Goal: Use online tool/utility: Utilize a website feature to perform a specific function

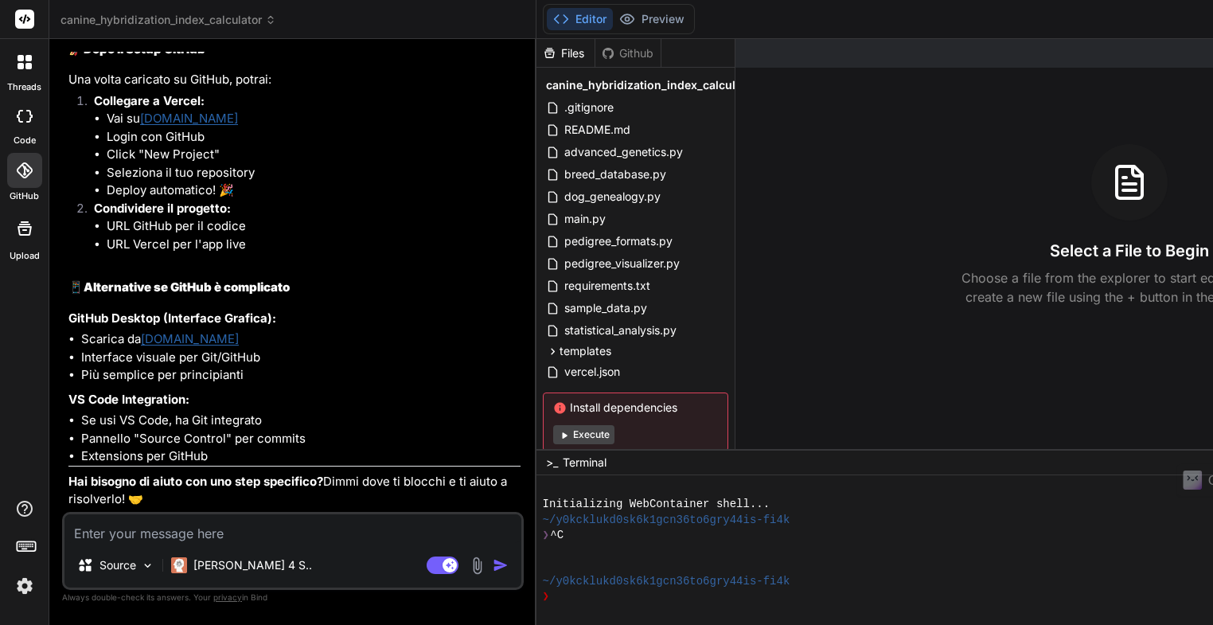
scroll to position [6786, 0]
click at [26, 177] on icon at bounding box center [24, 170] width 16 height 16
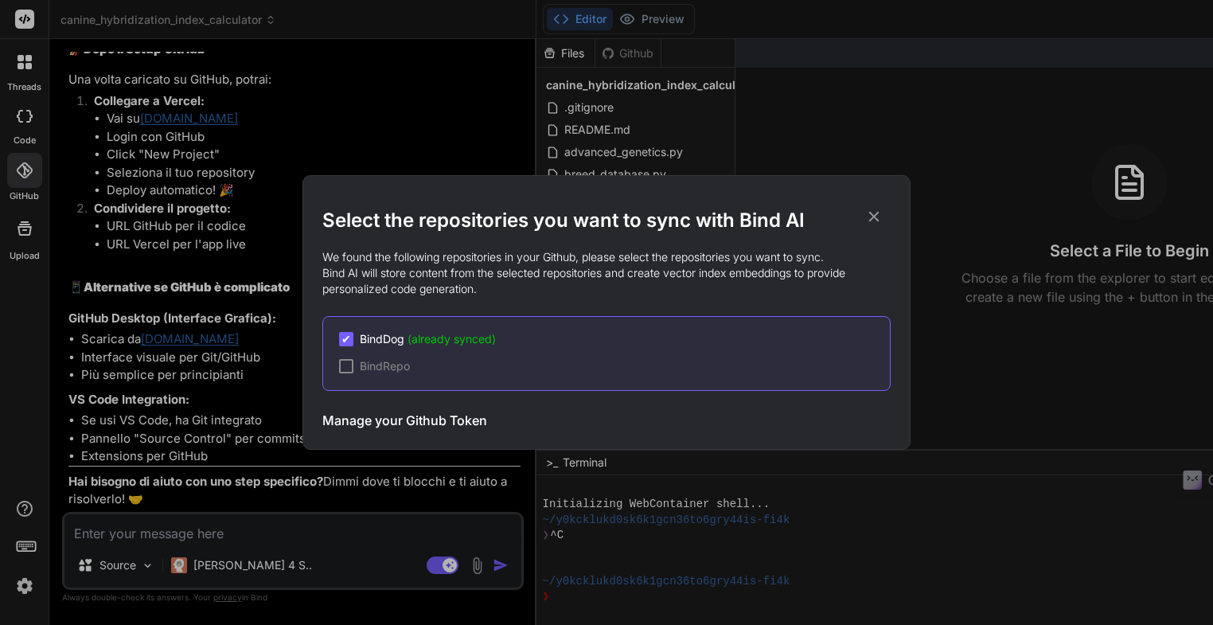
click at [872, 216] on icon at bounding box center [874, 217] width 18 height 18
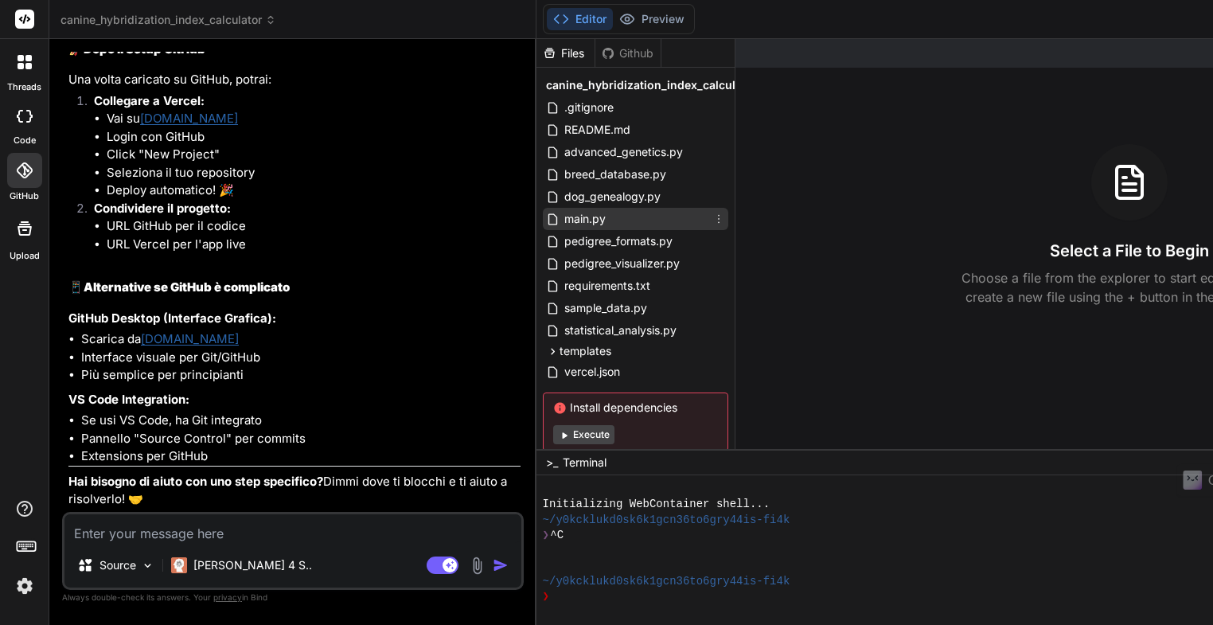
click at [563, 217] on span "main.py" at bounding box center [585, 218] width 45 height 19
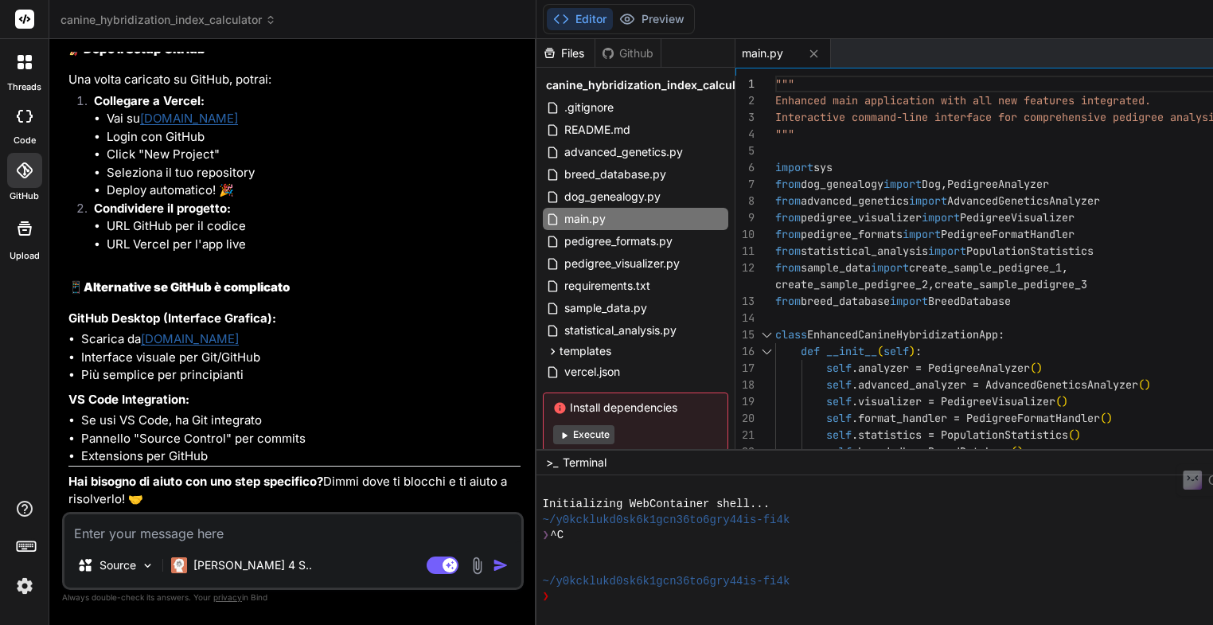
click at [25, 21] on icon at bounding box center [25, 19] width 12 height 10
click at [21, 588] on img at bounding box center [24, 585] width 27 height 27
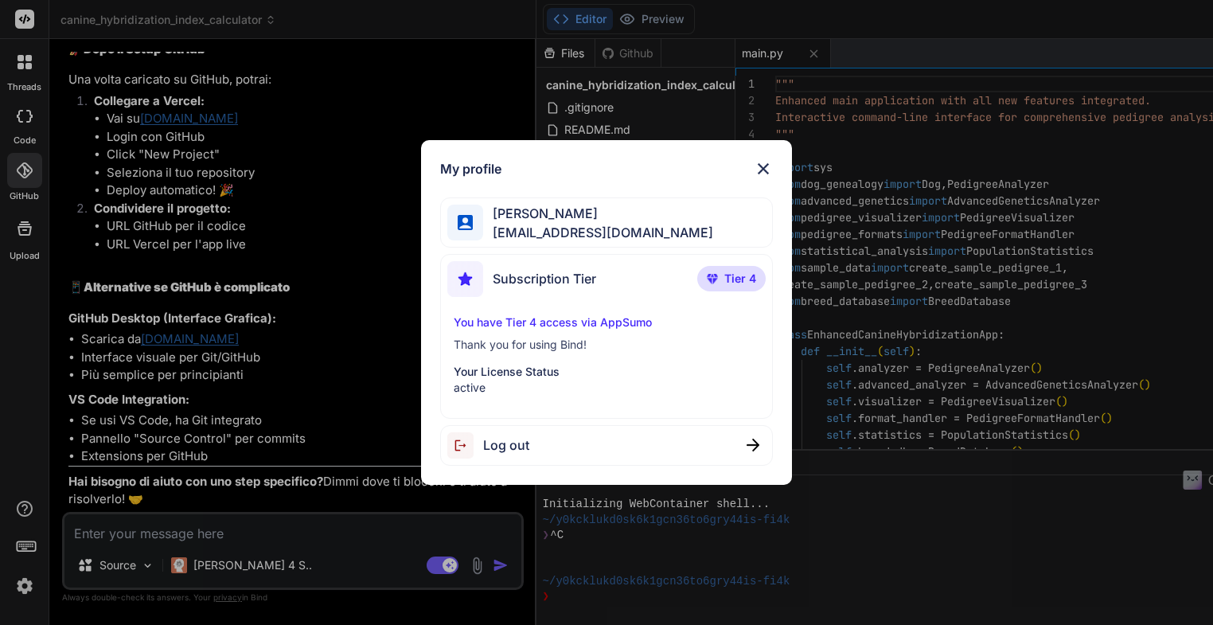
click at [512, 445] on span "Log out" at bounding box center [506, 445] width 46 height 19
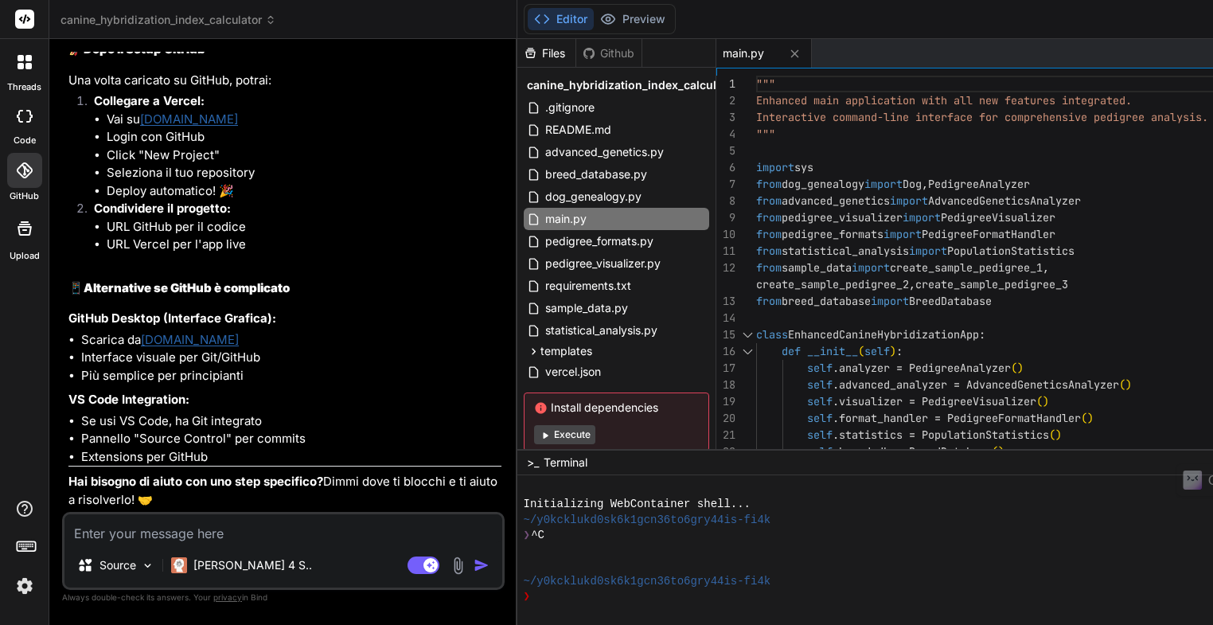
type textarea "x"
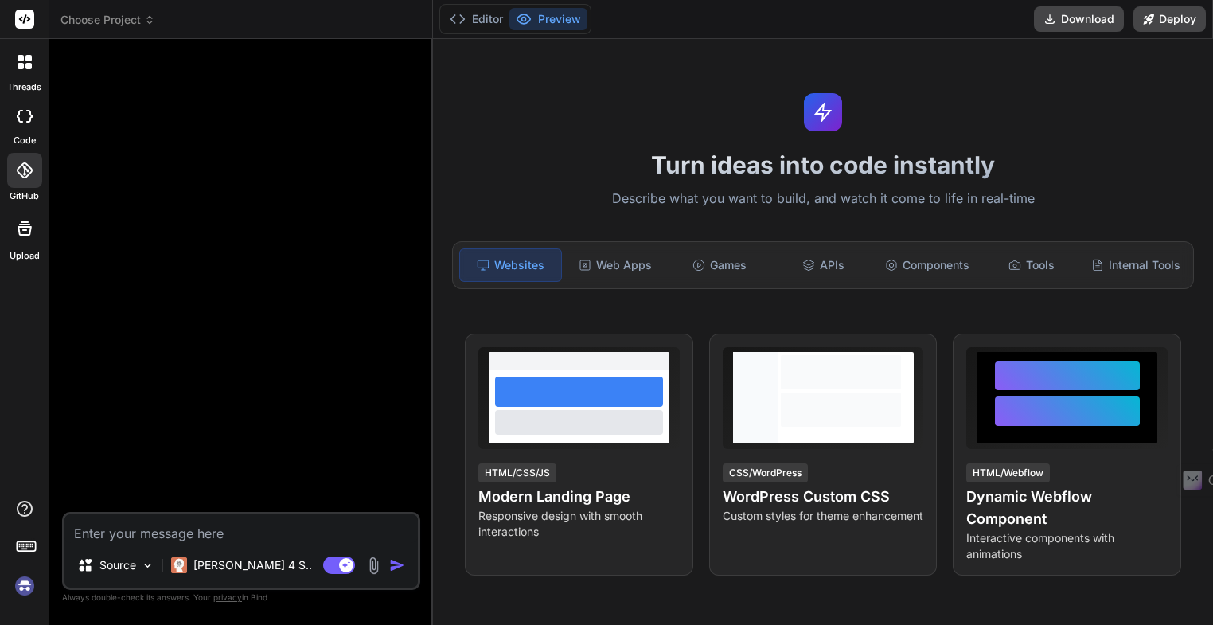
scroll to position [61, 0]
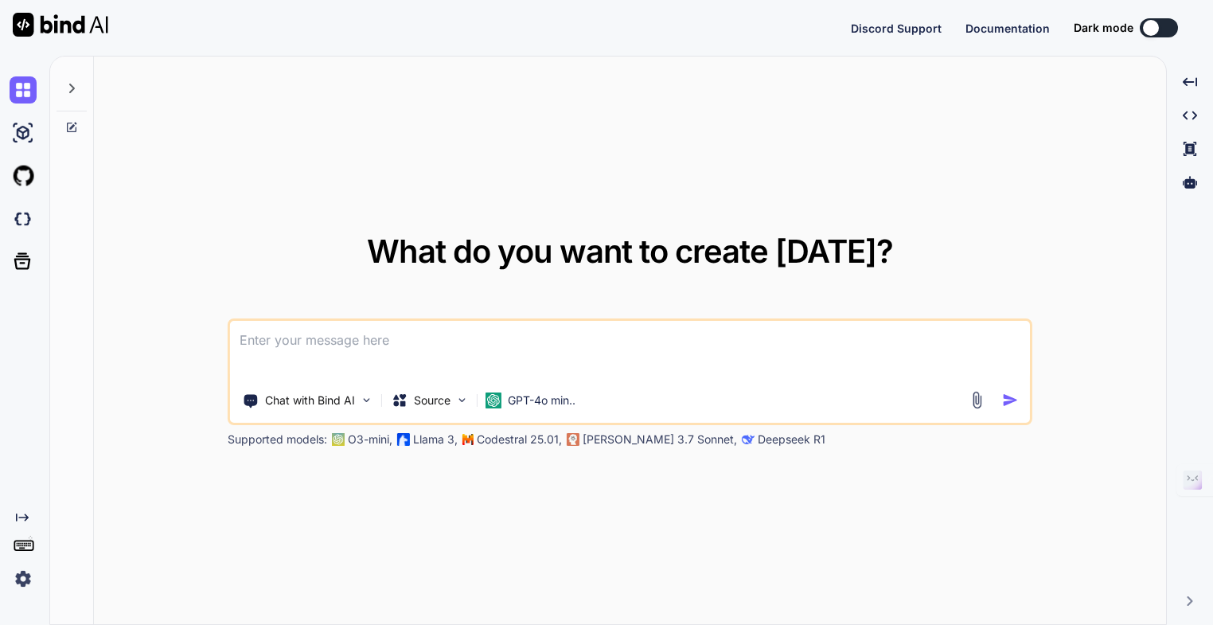
click at [222, 115] on div "What do you want to create today? Chat with Bind AI Source GPT-4o min.. Support…" at bounding box center [630, 341] width 1073 height 569
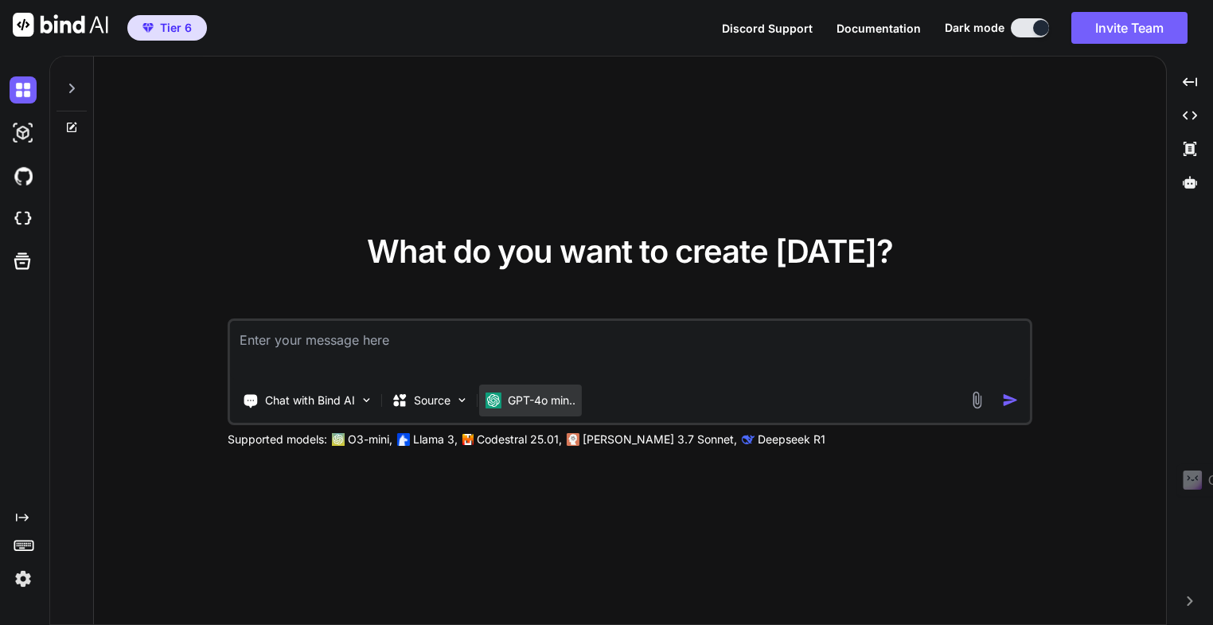
click at [542, 404] on p "GPT-4o min.." at bounding box center [542, 401] width 68 height 16
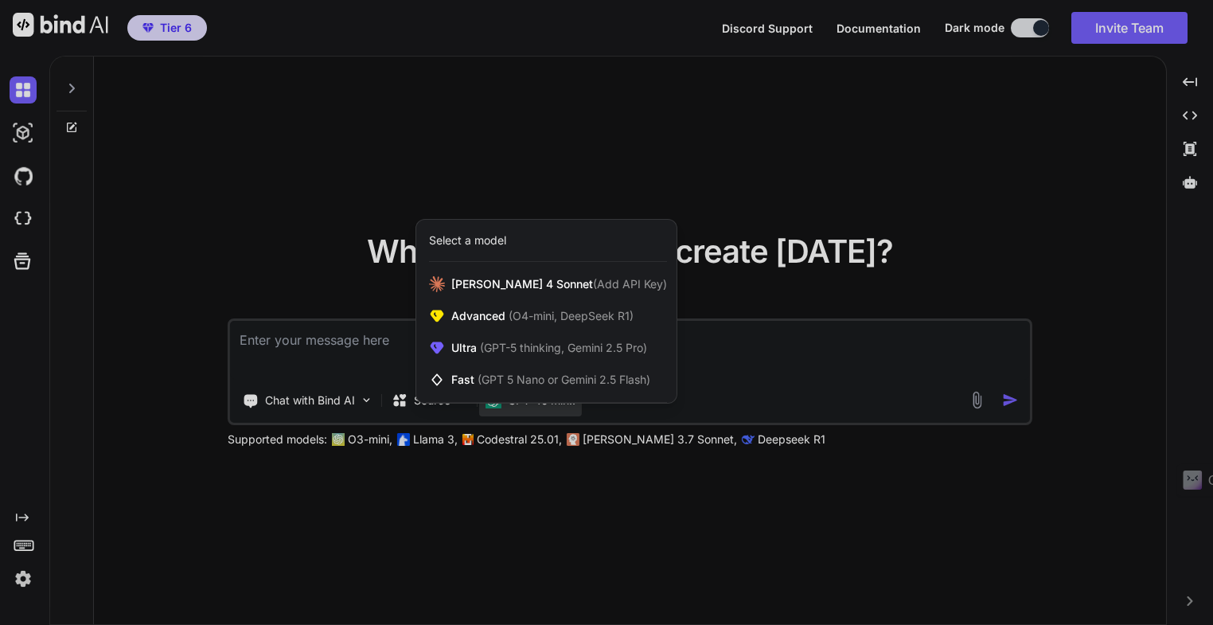
click at [542, 404] on div at bounding box center [606, 312] width 1213 height 625
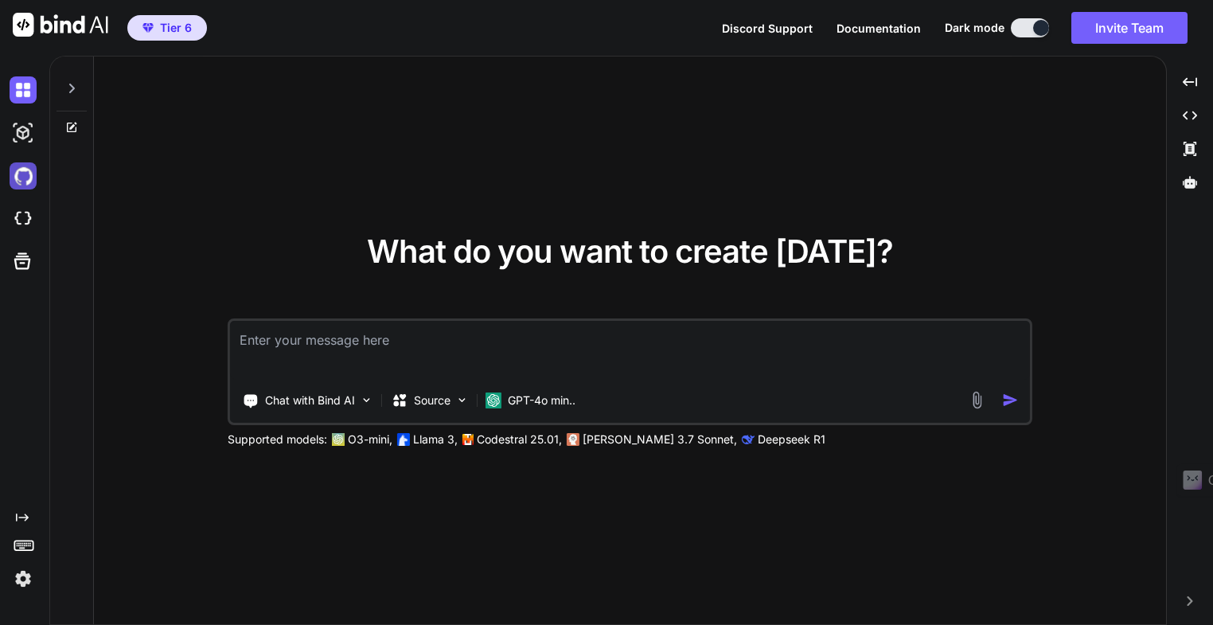
click at [24, 182] on img at bounding box center [23, 175] width 27 height 27
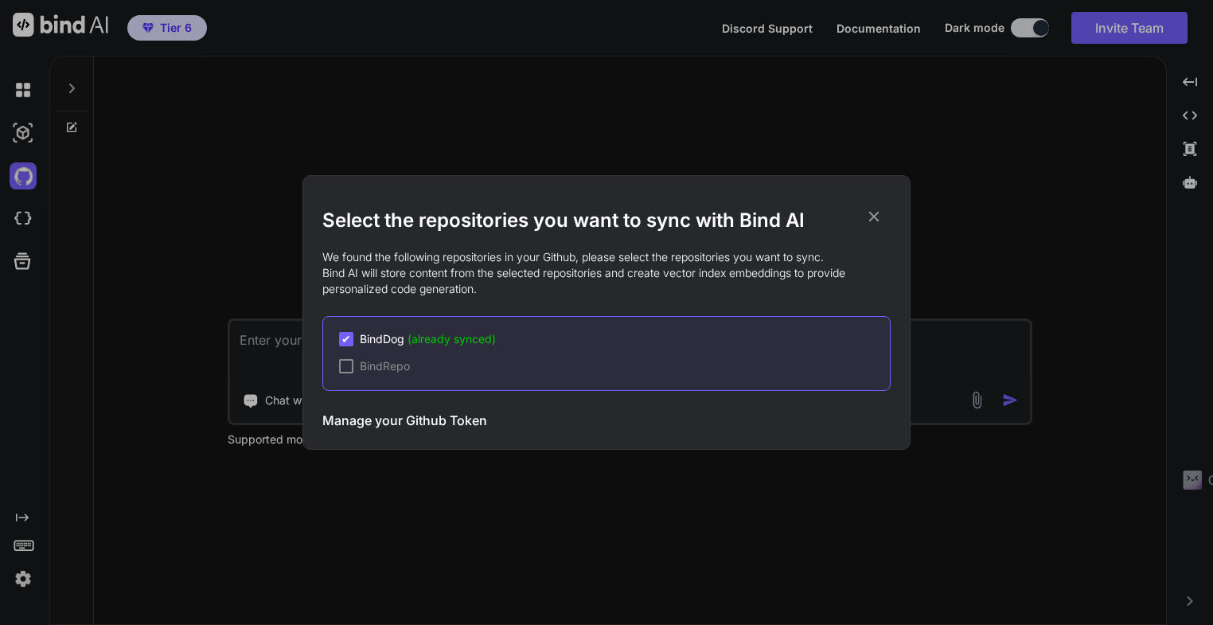
click at [875, 219] on icon at bounding box center [874, 217] width 18 height 18
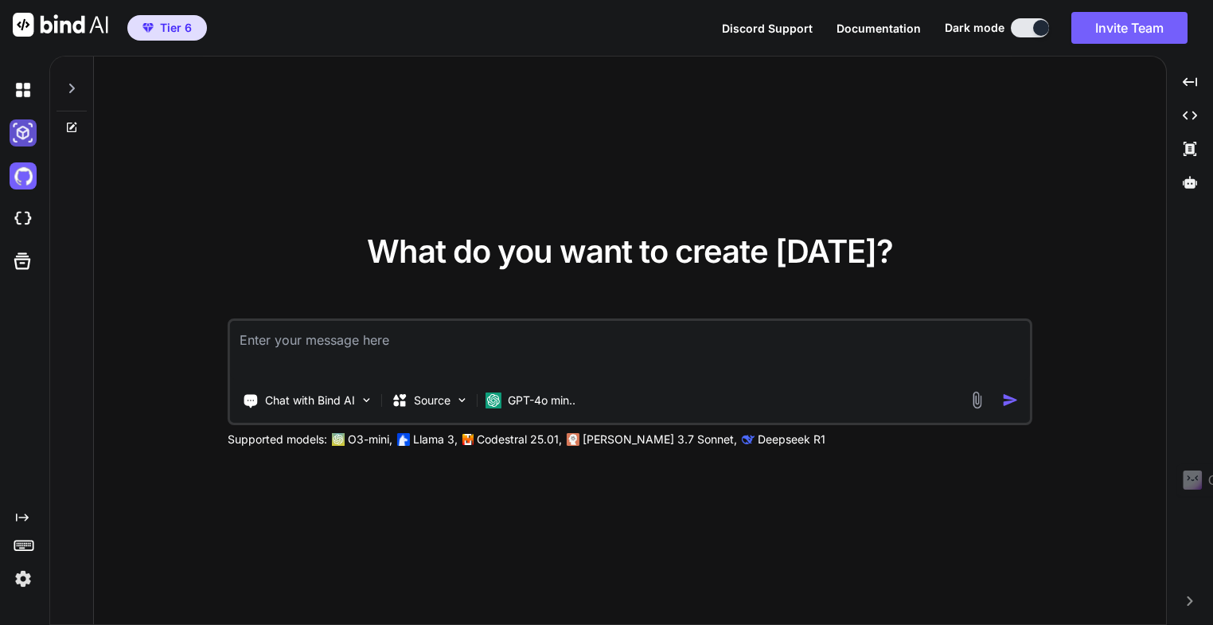
click at [21, 131] on img at bounding box center [23, 132] width 27 height 27
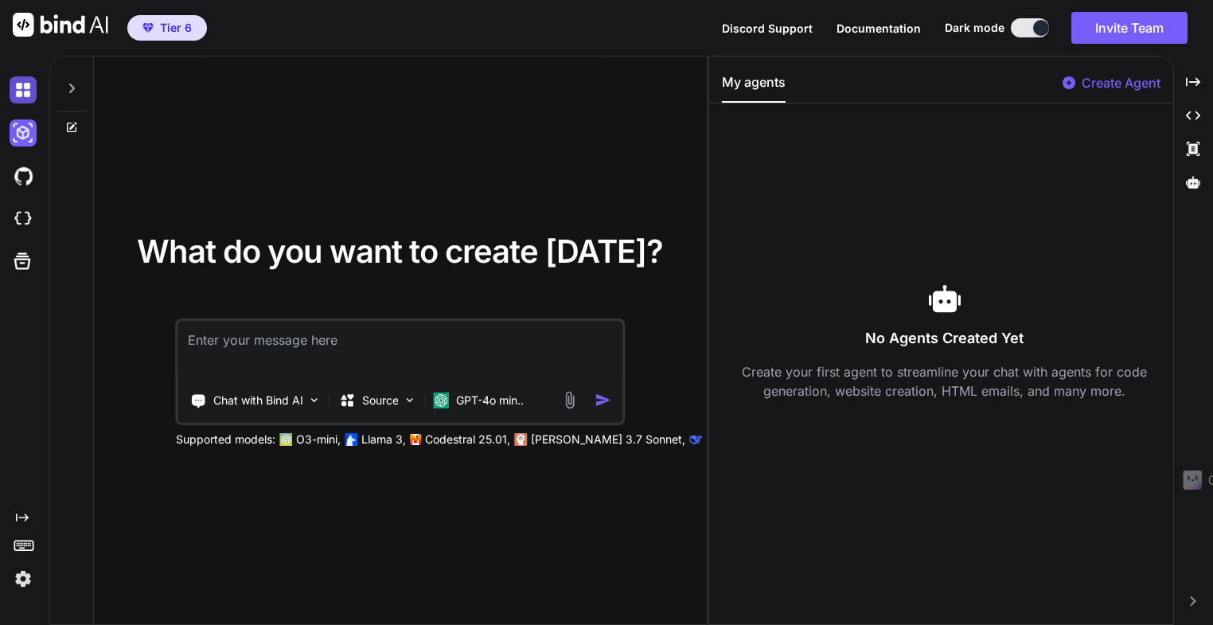
click at [21, 92] on img at bounding box center [23, 89] width 27 height 27
click at [21, 93] on img at bounding box center [23, 89] width 27 height 27
click at [25, 264] on icon at bounding box center [22, 261] width 22 height 22
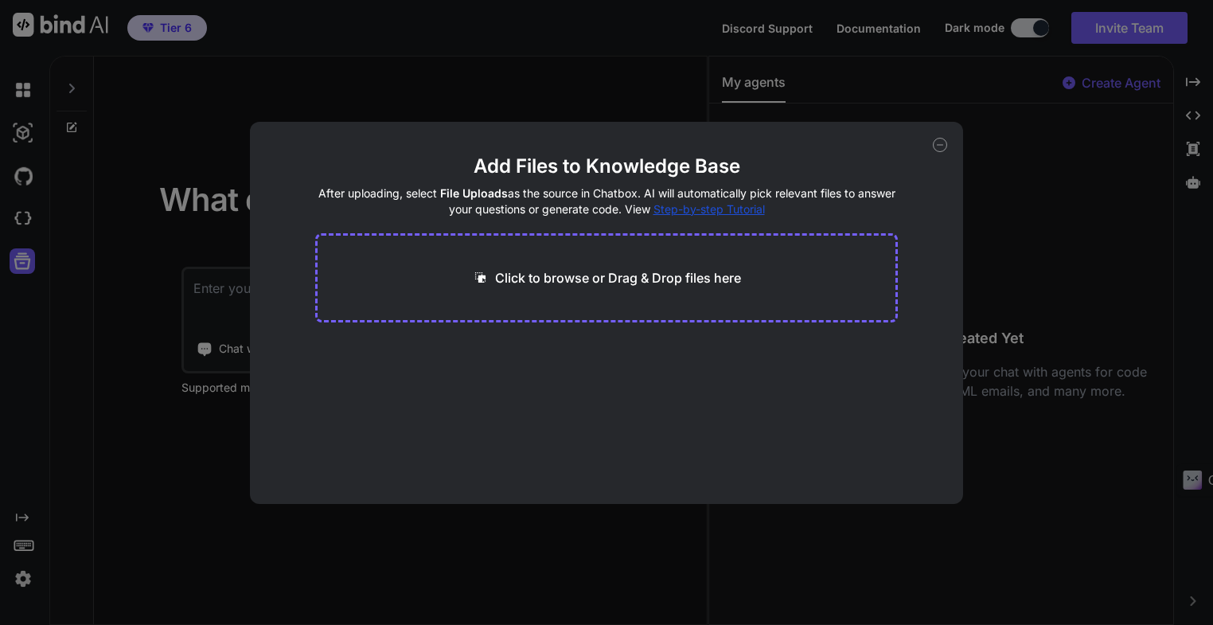
click at [937, 147] on icon at bounding box center [940, 145] width 14 height 14
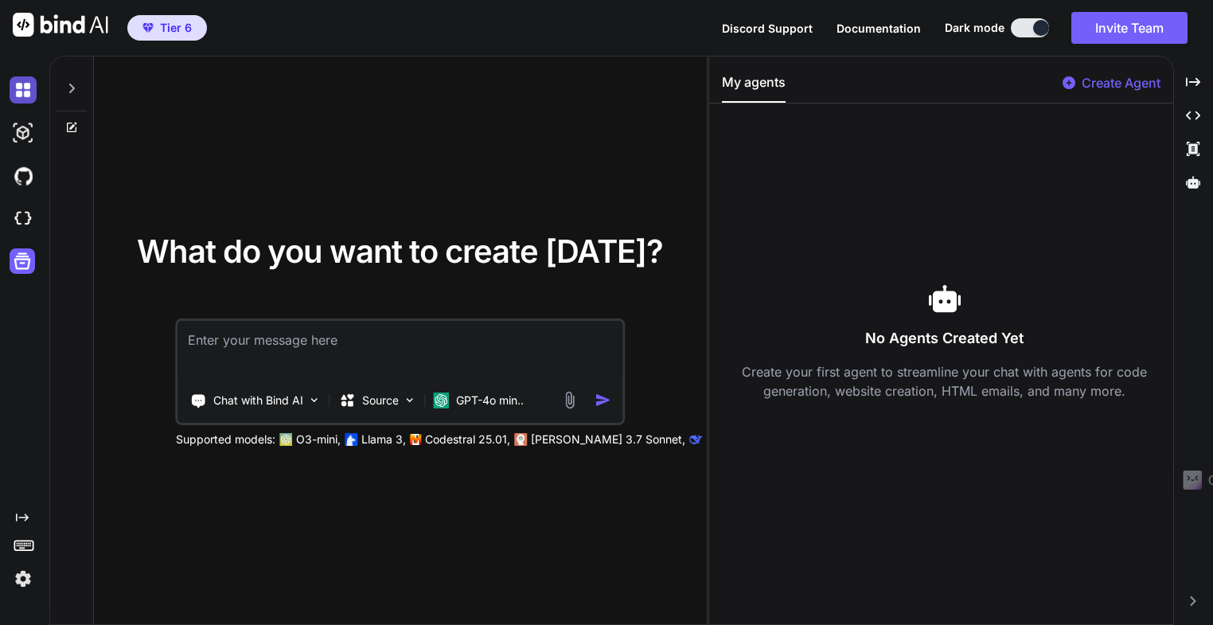
click at [23, 92] on img at bounding box center [23, 89] width 27 height 27
click at [73, 88] on icon at bounding box center [72, 89] width 6 height 10
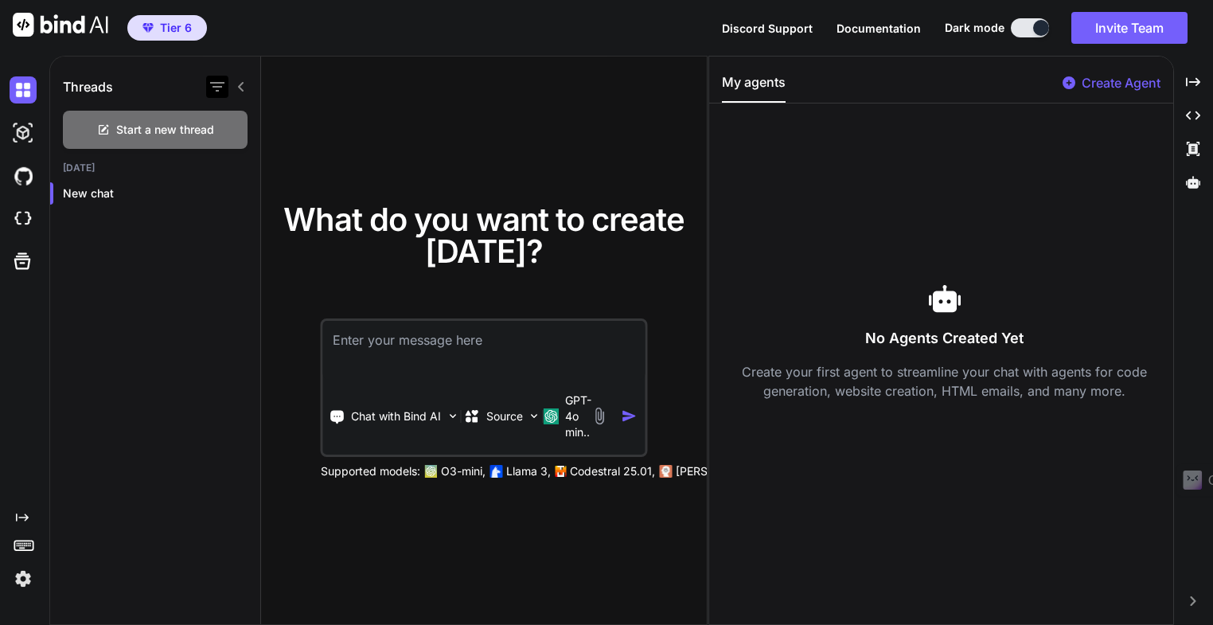
click at [219, 90] on icon "button" at bounding box center [217, 86] width 19 height 19
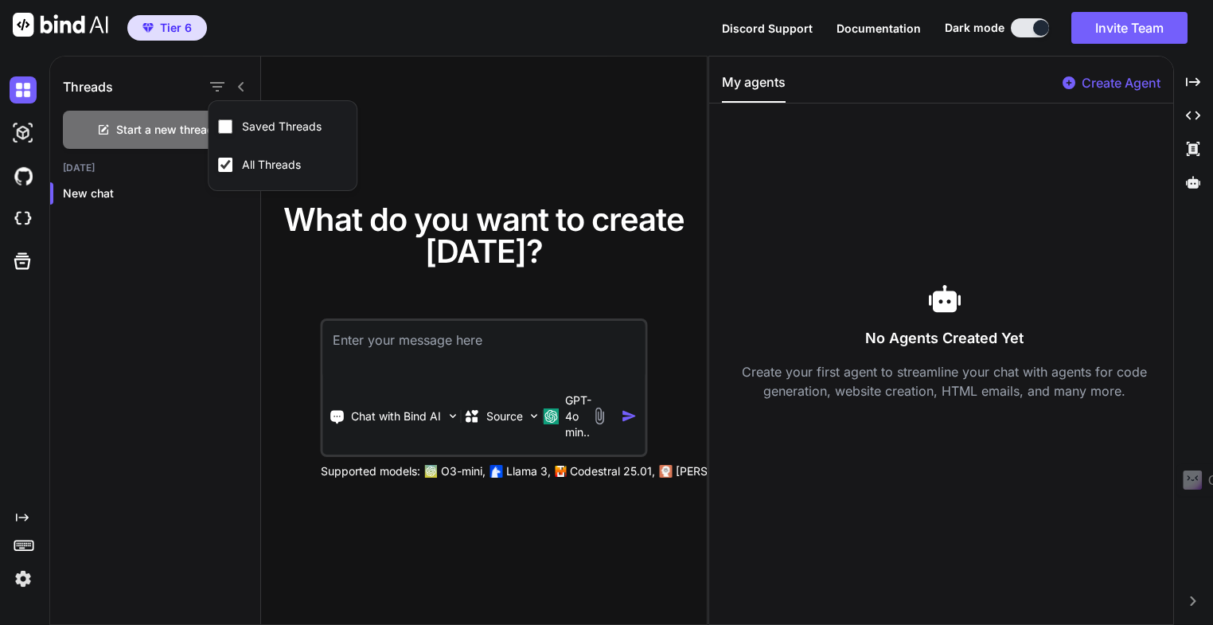
click at [243, 88] on icon at bounding box center [241, 86] width 13 height 13
type textarea "x"
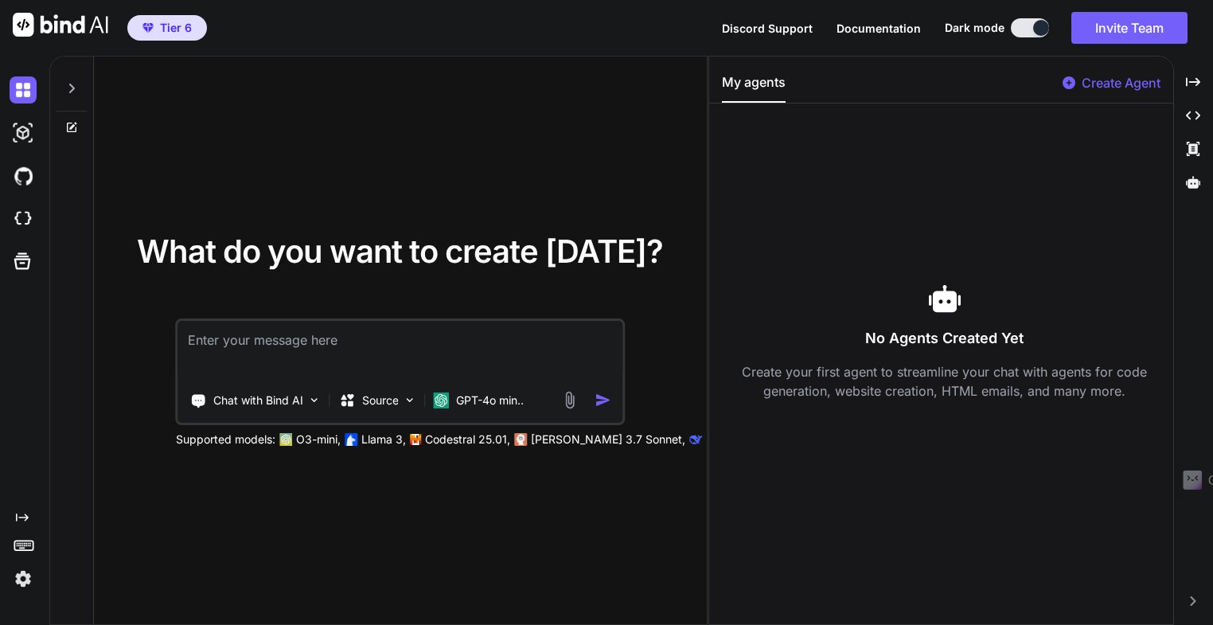
click at [18, 517] on icon "Created with Pixso." at bounding box center [22, 517] width 13 height 13
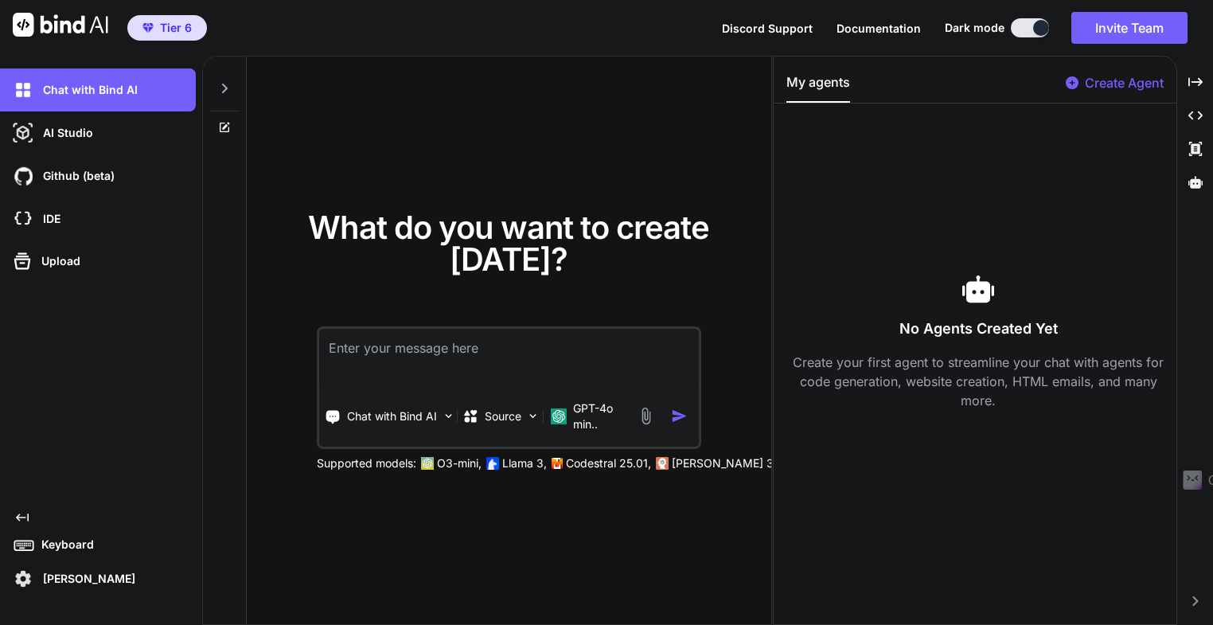
click at [23, 518] on icon "Created with Pixso." at bounding box center [22, 517] width 13 height 13
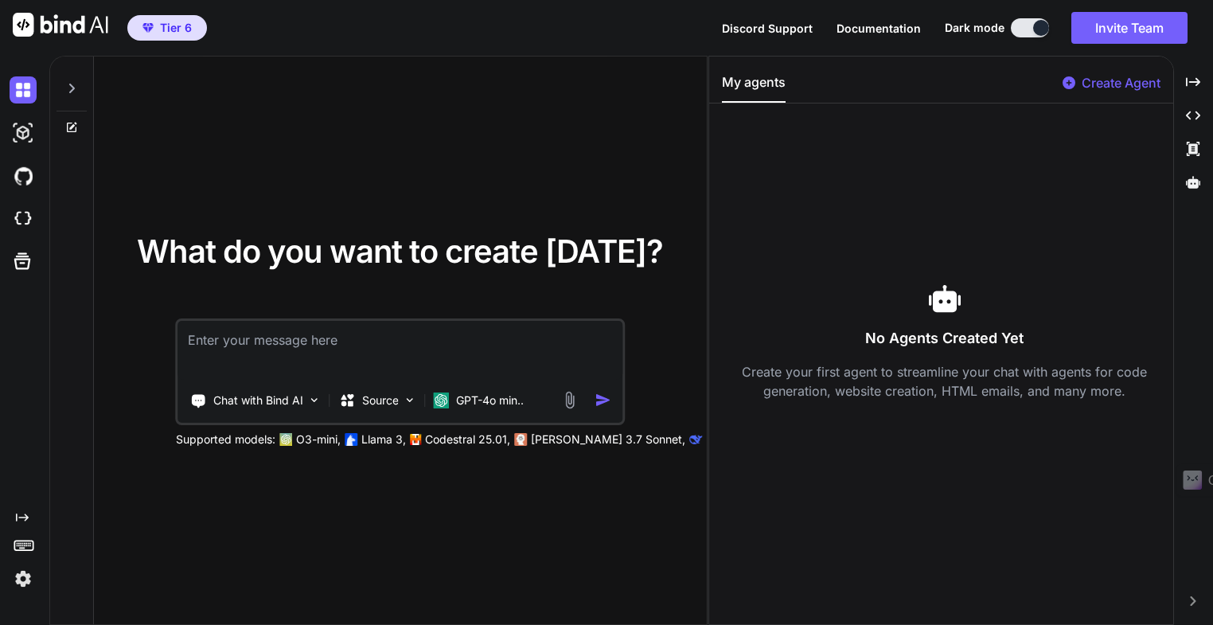
click at [25, 547] on icon at bounding box center [24, 544] width 22 height 22
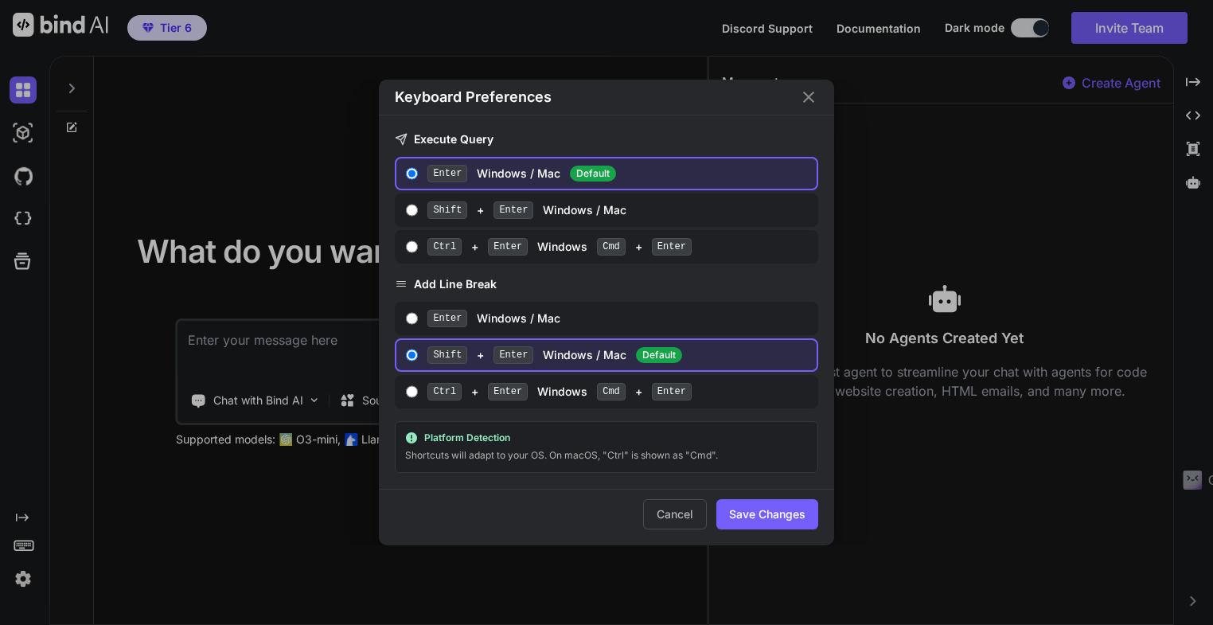
click at [812, 100] on icon "Close" at bounding box center [808, 97] width 19 height 19
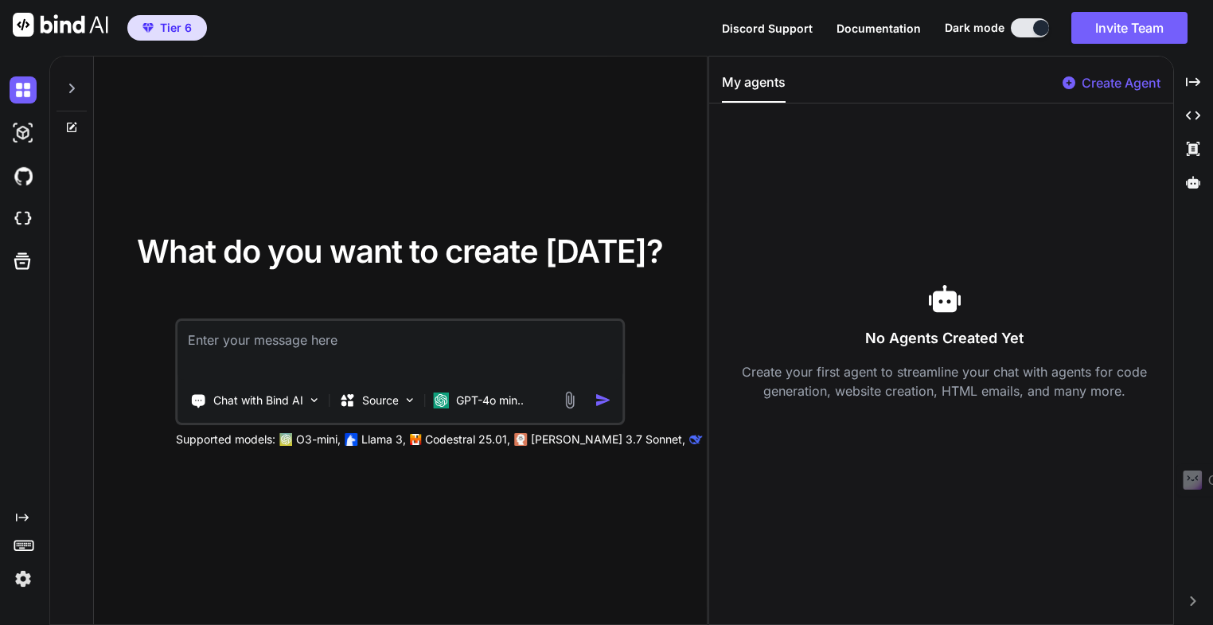
click at [21, 580] on img at bounding box center [23, 578] width 27 height 27
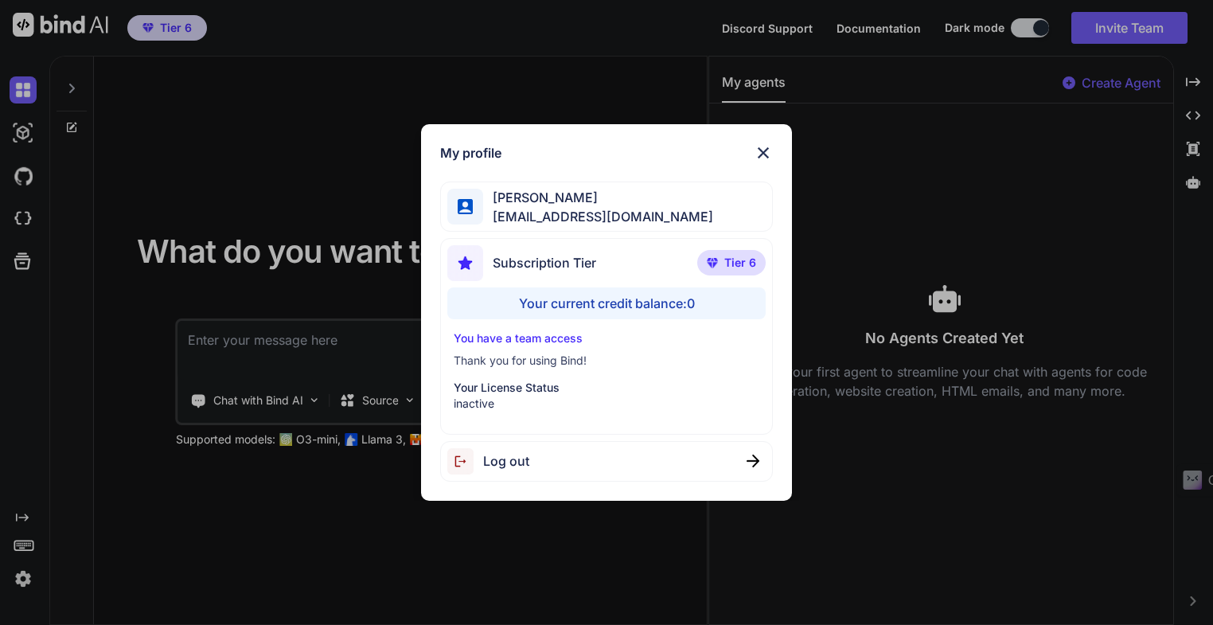
click at [494, 393] on p "Your License Status" at bounding box center [607, 388] width 306 height 16
click at [348, 510] on div "My profile Mauro Martinotto mmartinotto@gmail.com Subscription Tier Tier 6 Your…" at bounding box center [606, 312] width 1213 height 625
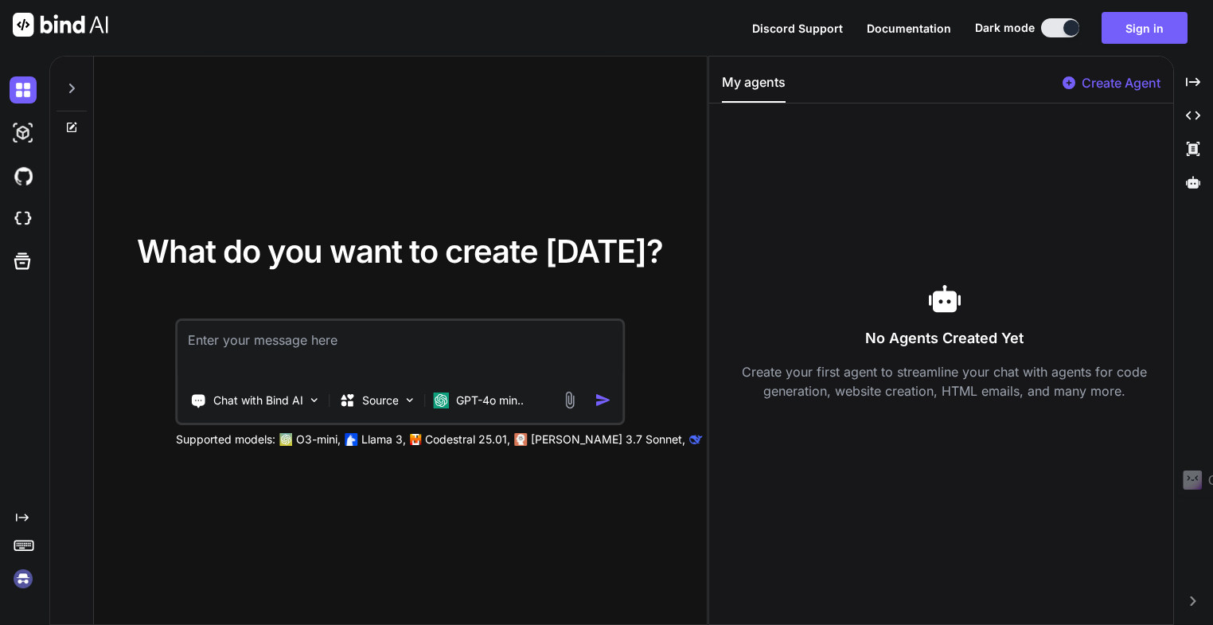
click at [23, 580] on img at bounding box center [23, 578] width 27 height 27
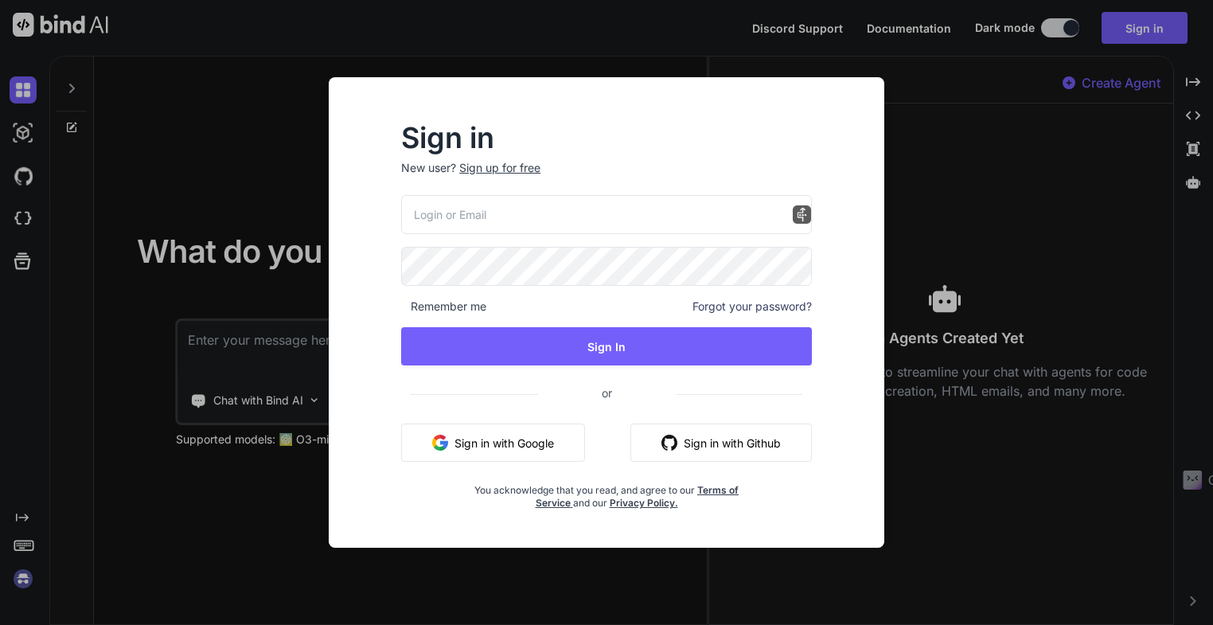
click at [641, 28] on div "Sign in New user? Sign up for free Remember me Forgot your password? Sign In or…" at bounding box center [606, 312] width 1213 height 625
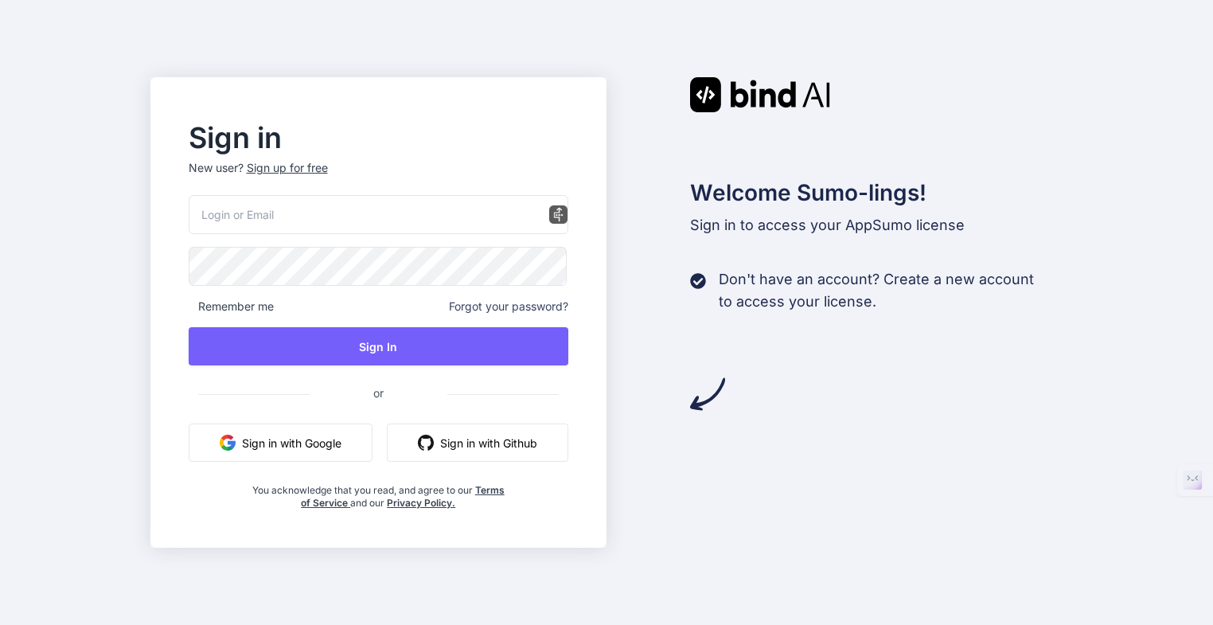
click at [283, 444] on button "Sign in with Google" at bounding box center [281, 443] width 184 height 38
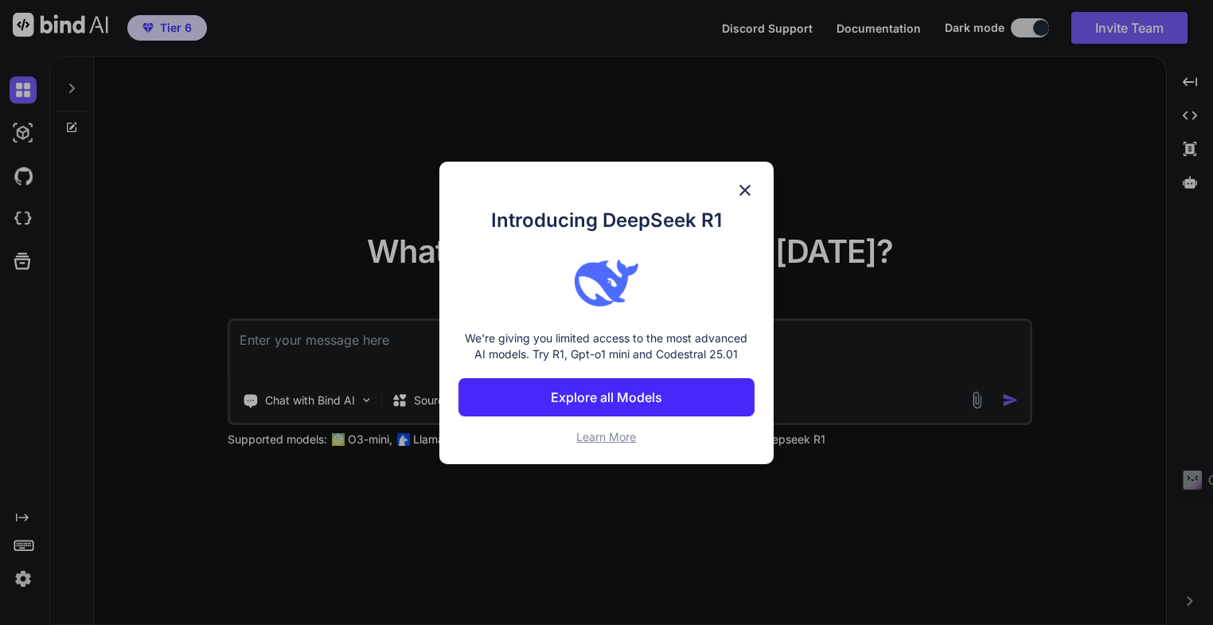
click at [608, 408] on button "Explore all Models" at bounding box center [606, 397] width 295 height 38
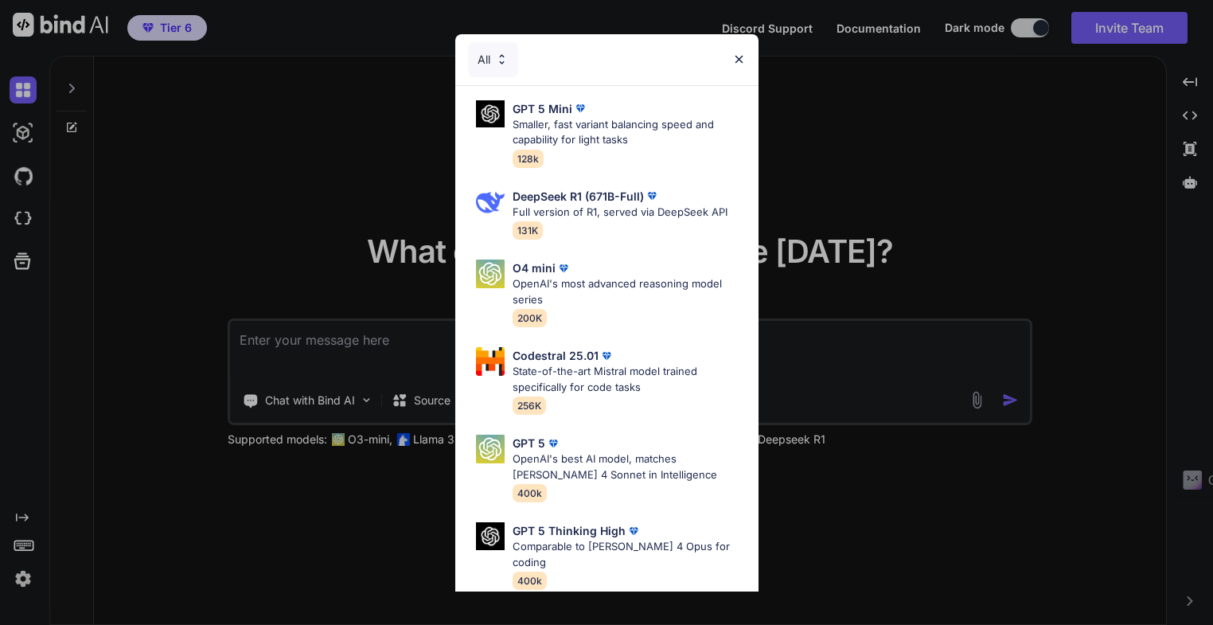
click at [743, 58] on img at bounding box center [740, 60] width 14 height 14
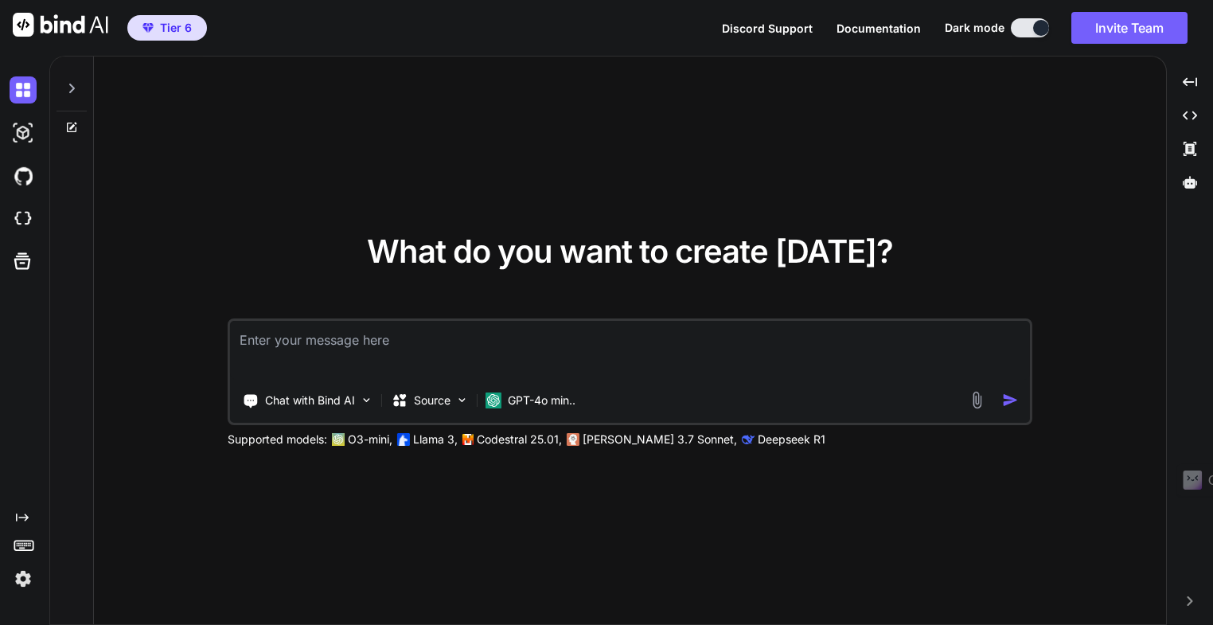
click at [170, 30] on span "Tier 6" at bounding box center [176, 28] width 32 height 16
click at [24, 580] on img at bounding box center [23, 578] width 27 height 27
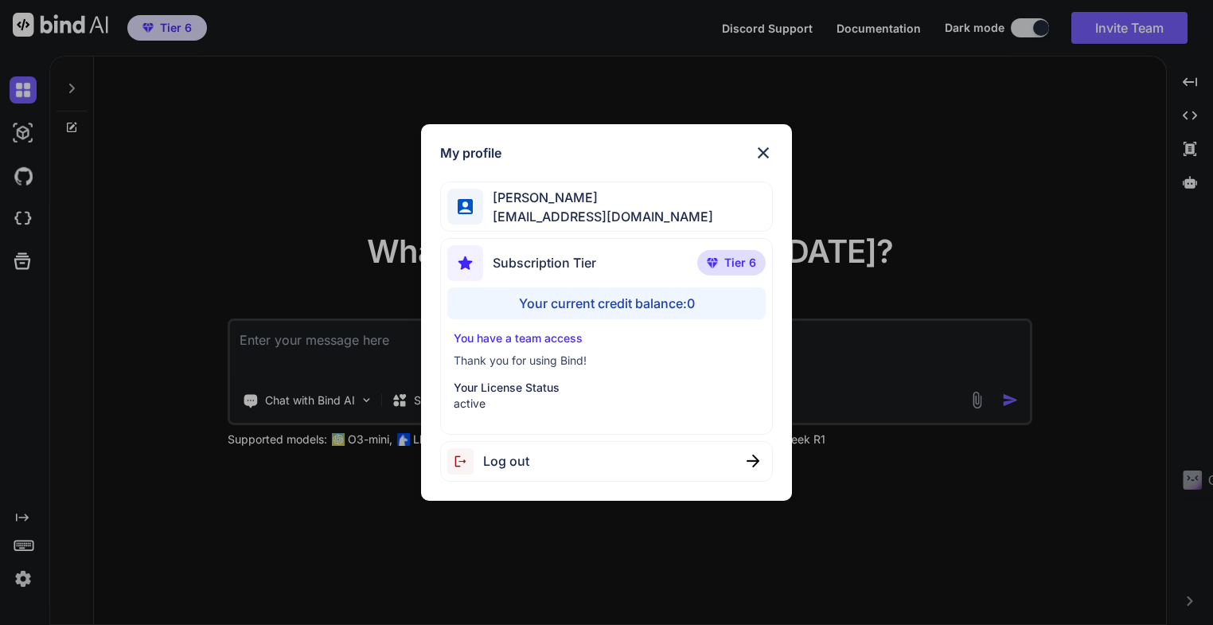
click at [764, 154] on img at bounding box center [763, 152] width 19 height 19
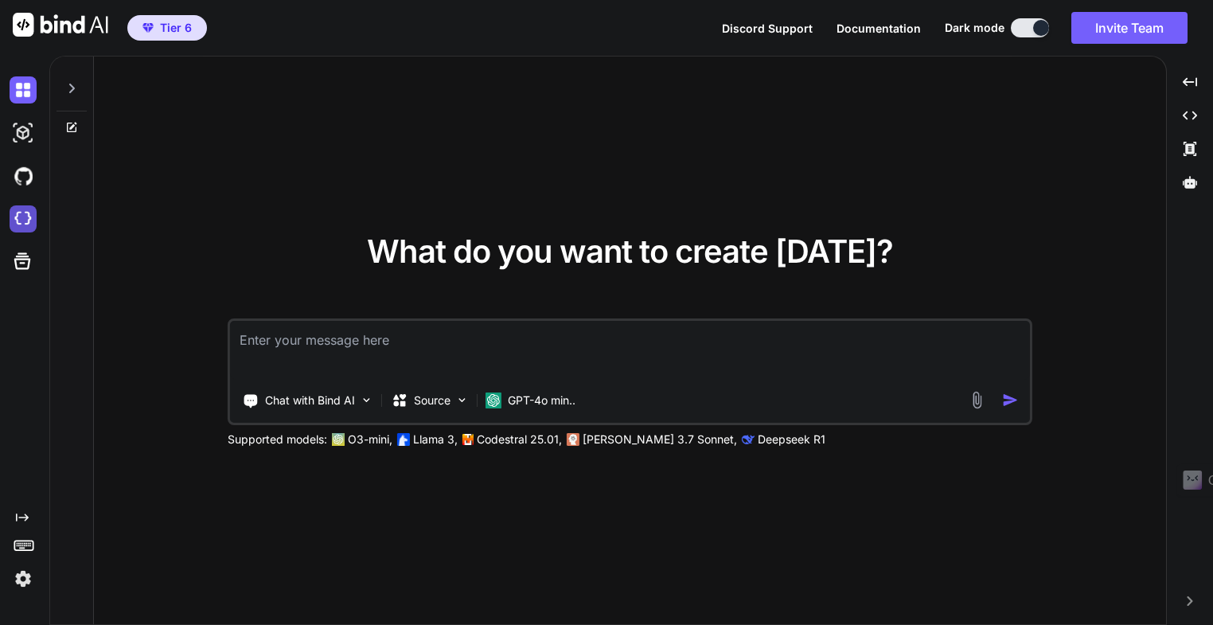
click at [24, 220] on img at bounding box center [23, 218] width 27 height 27
click at [1188, 83] on icon "Created with Pixso." at bounding box center [1190, 82] width 14 height 14
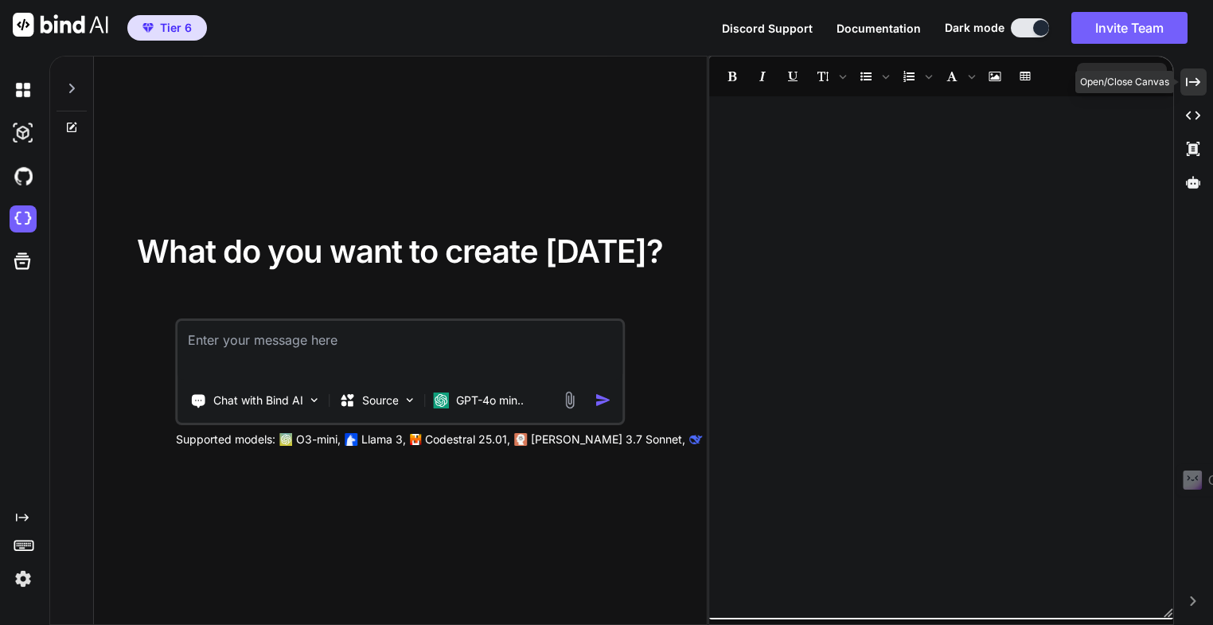
click at [1193, 85] on icon "Created with Pixso." at bounding box center [1193, 82] width 14 height 14
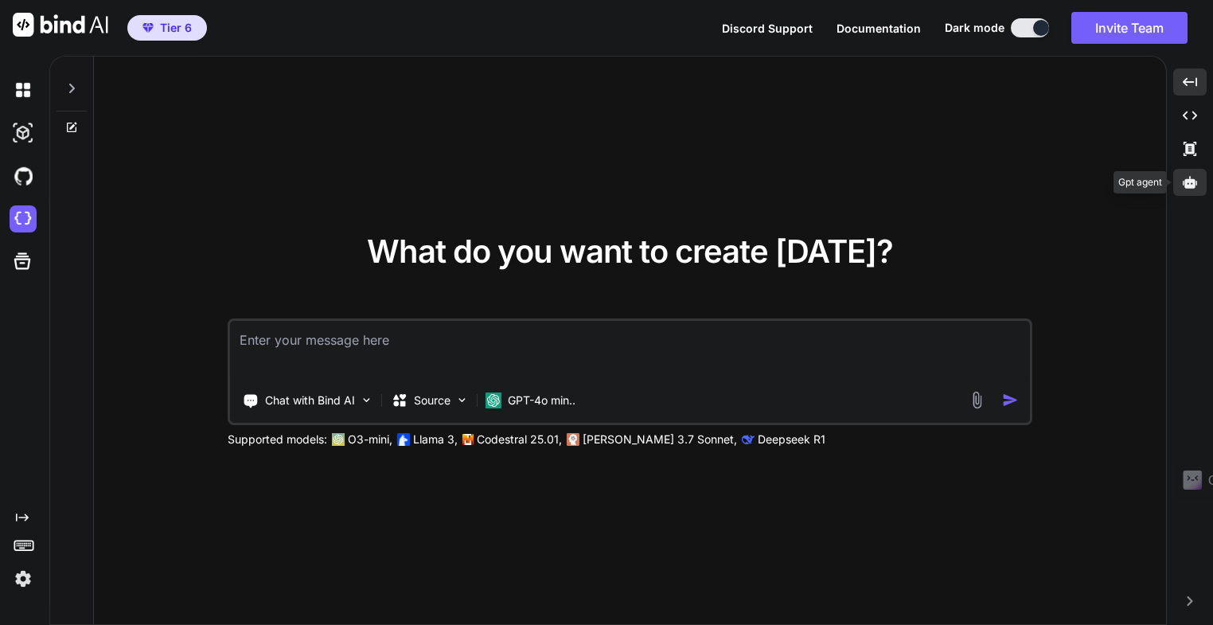
click at [1192, 190] on div at bounding box center [1190, 182] width 33 height 27
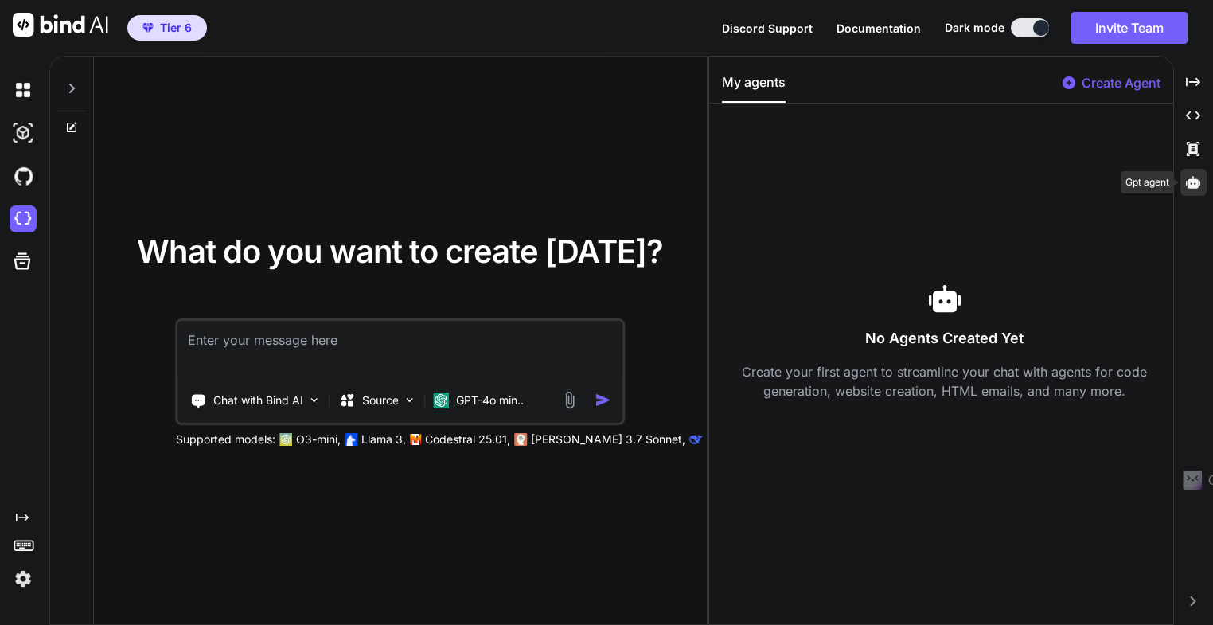
click at [1194, 185] on icon at bounding box center [1193, 182] width 14 height 12
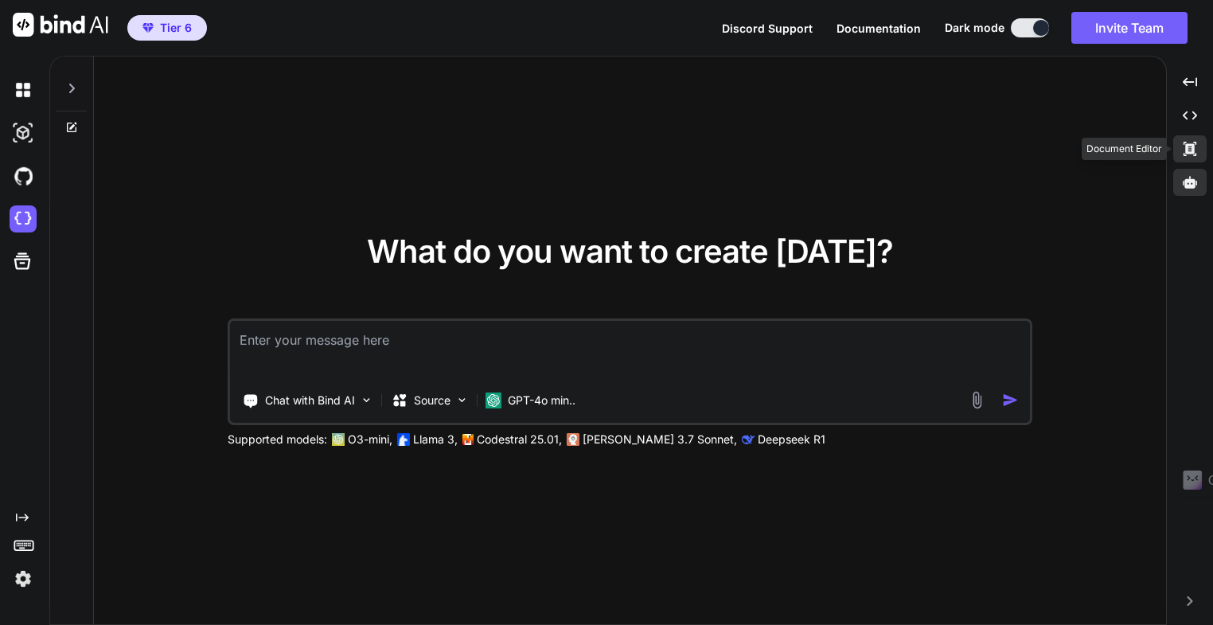
click at [1190, 147] on icon at bounding box center [1190, 149] width 13 height 14
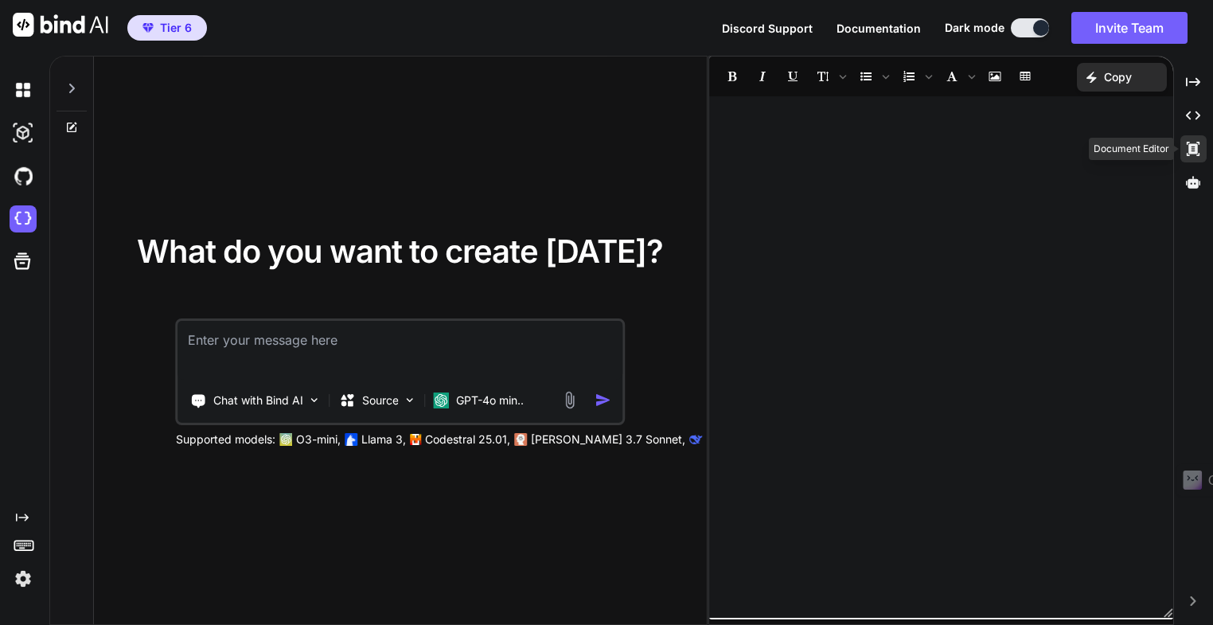
click at [1190, 147] on icon at bounding box center [1193, 149] width 13 height 14
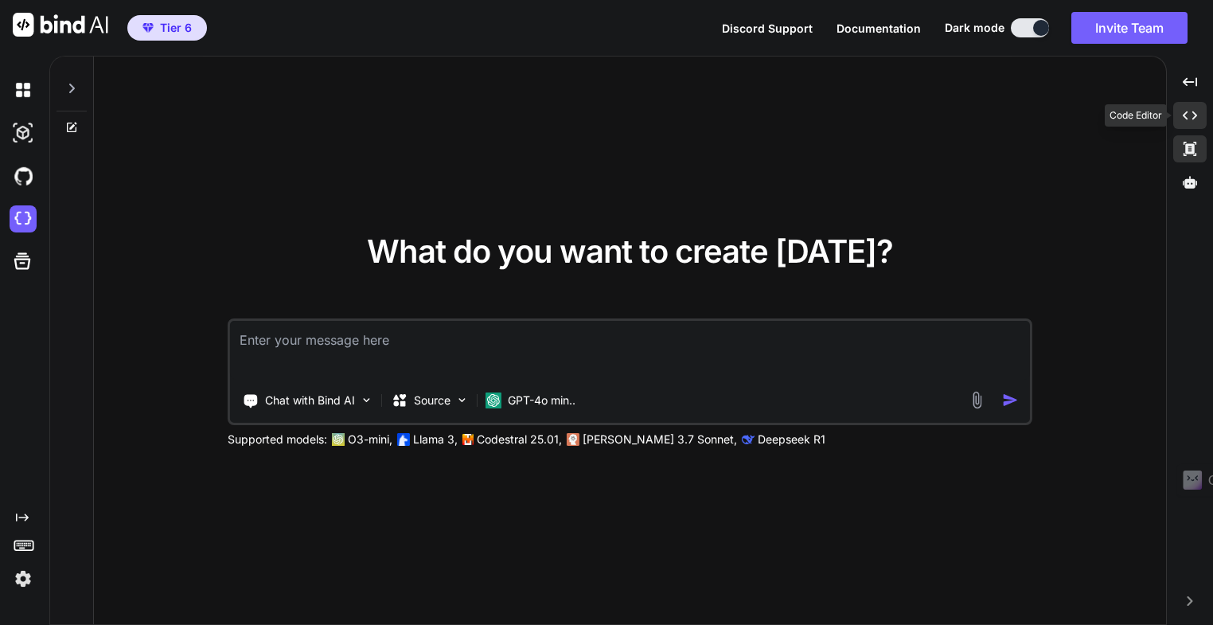
click at [1193, 112] on icon "Created with Pixso." at bounding box center [1190, 115] width 14 height 14
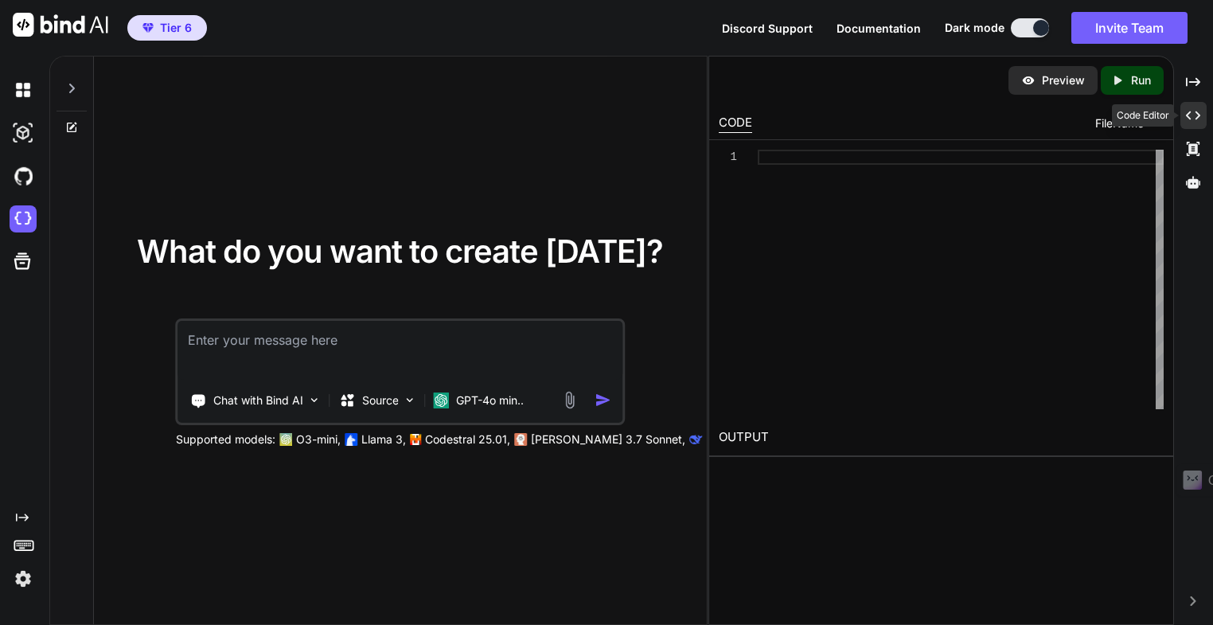
click at [1193, 112] on icon "Created with Pixso." at bounding box center [1193, 115] width 14 height 14
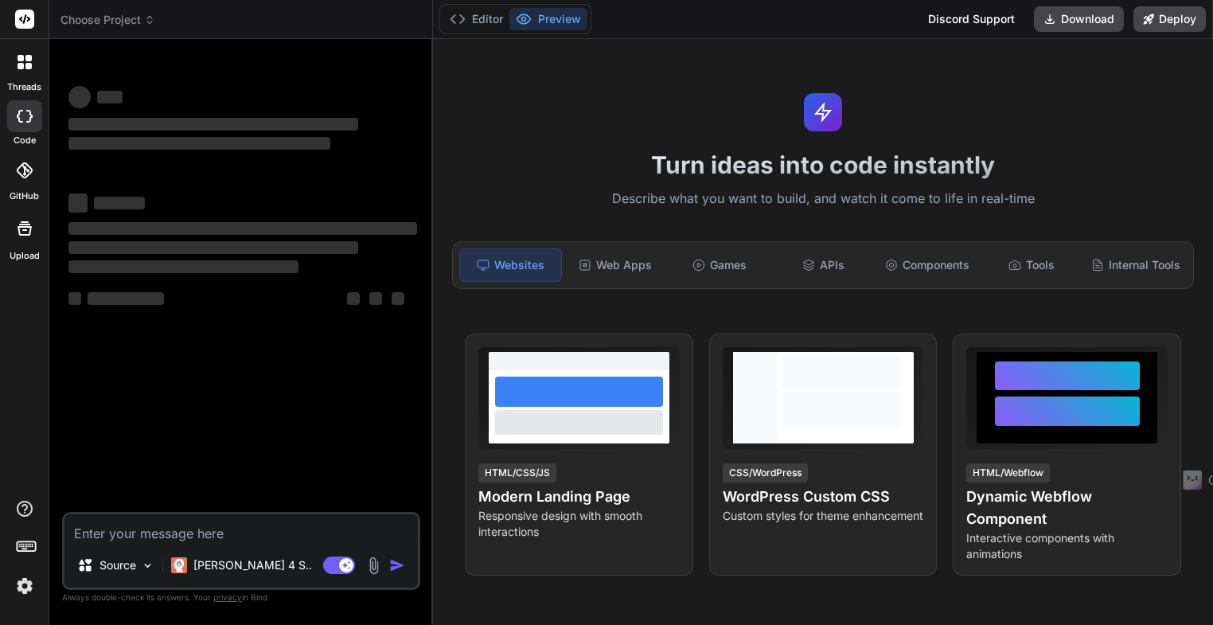
click at [144, 20] on span "Choose Project" at bounding box center [108, 20] width 95 height 16
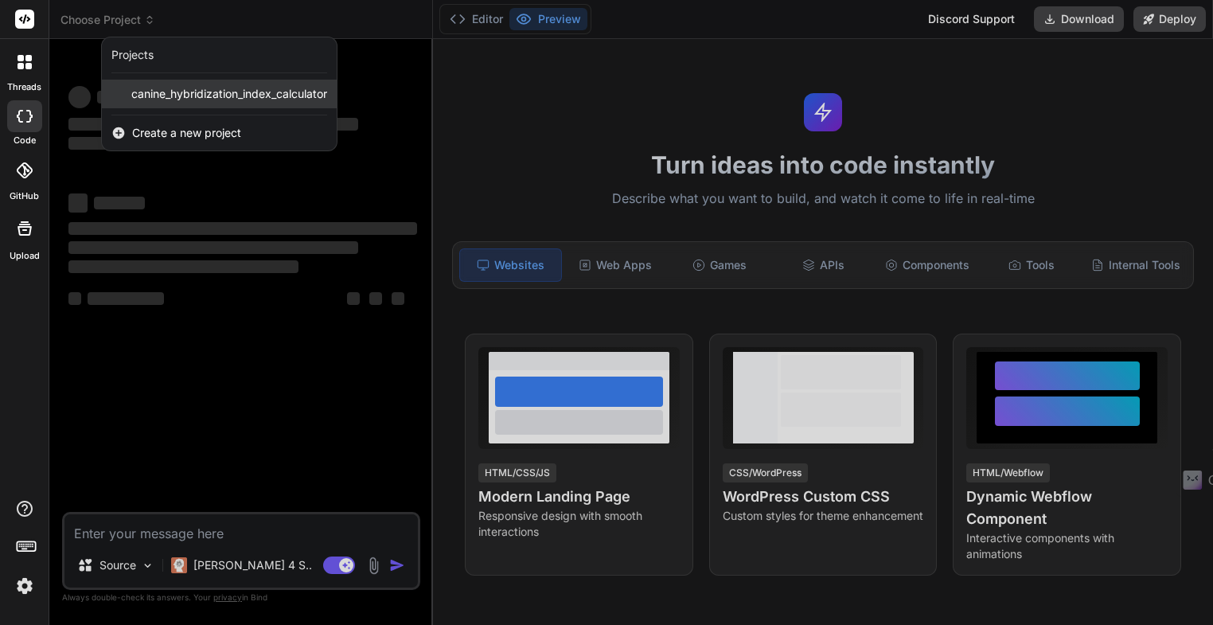
click at [185, 94] on span "canine_hybridization_index_calculator" at bounding box center [229, 94] width 196 height 16
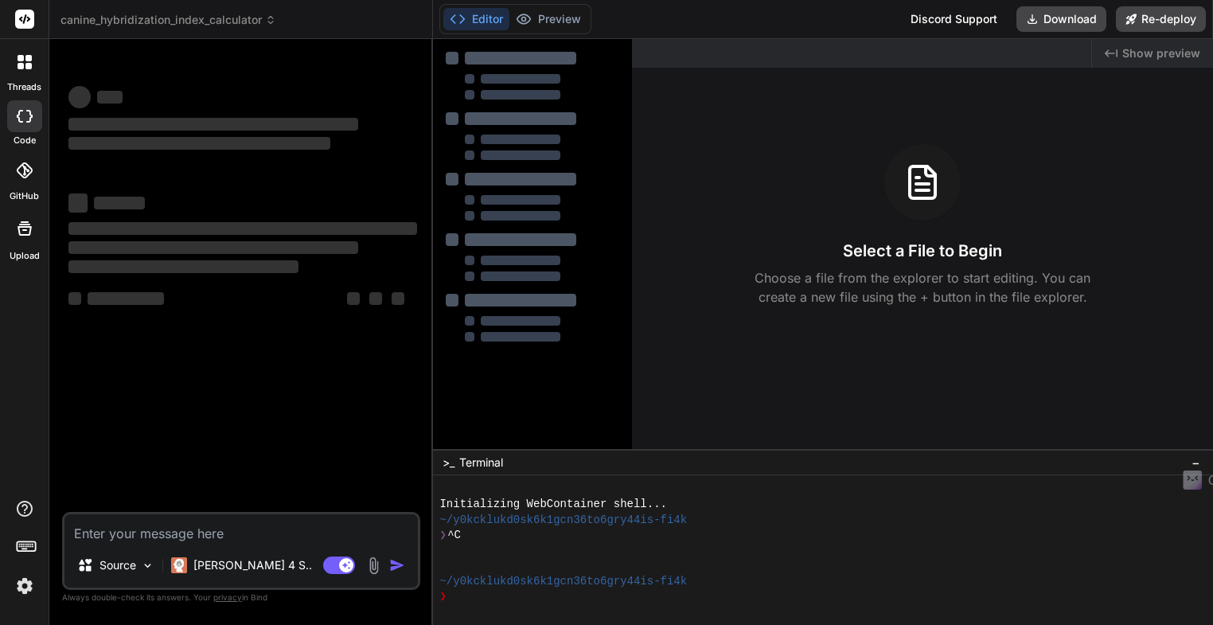
click at [1163, 57] on span "Show preview" at bounding box center [1162, 53] width 78 height 16
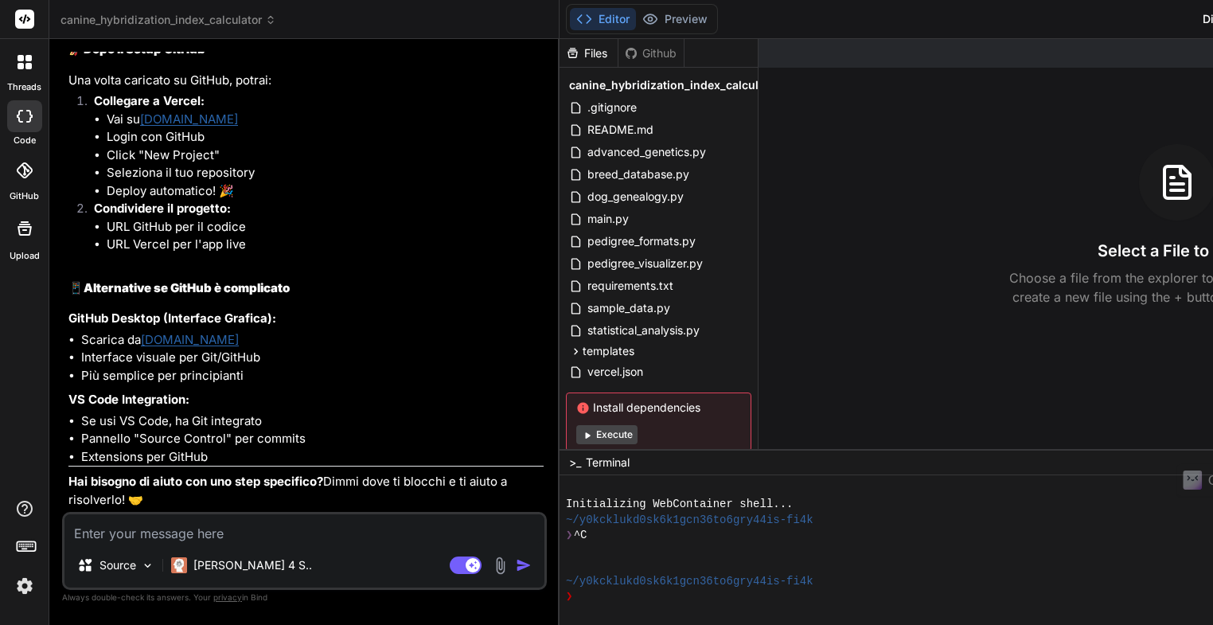
scroll to position [6866, 0]
click at [586, 221] on span "main.py" at bounding box center [608, 218] width 45 height 19
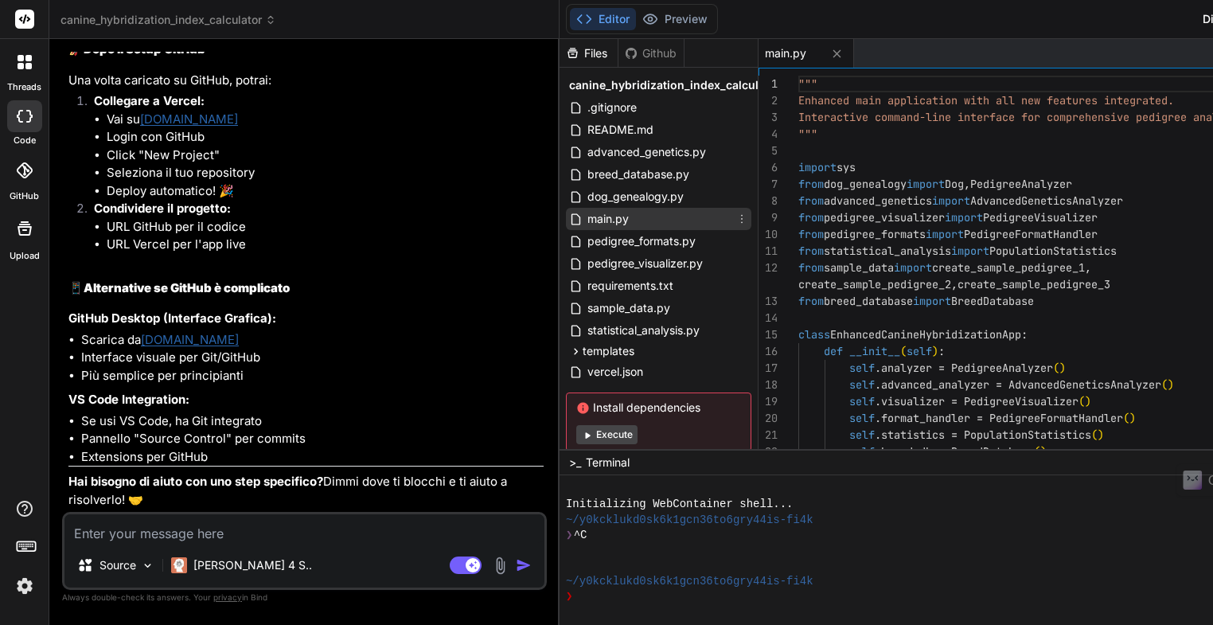
type textarea "x"
